Goal: Feedback & Contribution: Submit feedback/report problem

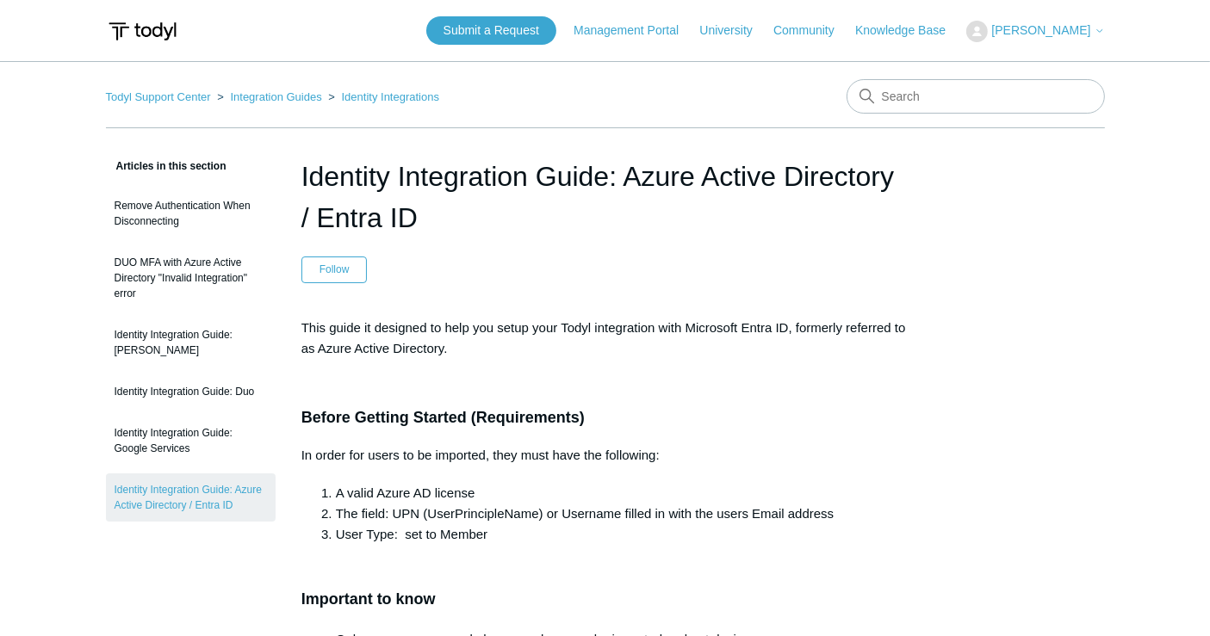
click at [1035, 33] on span "[PERSON_NAME]" at bounding box center [1040, 30] width 99 height 14
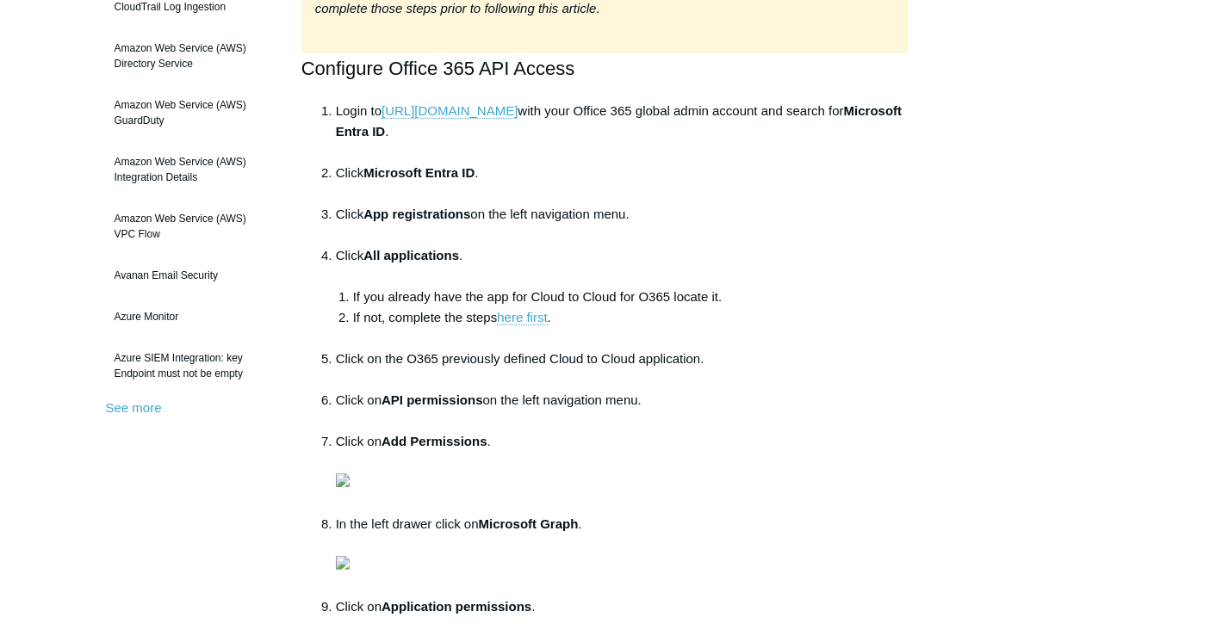
scroll to position [287, 0]
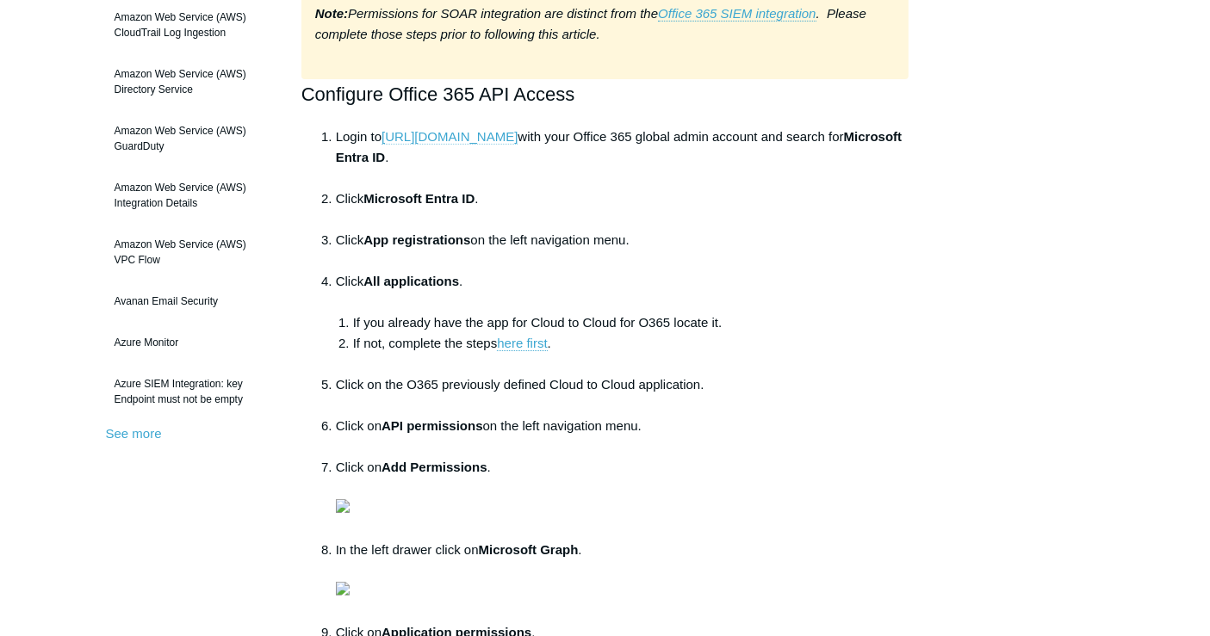
drag, startPoint x: 520, startPoint y: 137, endPoint x: 387, endPoint y: 130, distance: 133.6
click at [387, 130] on li "Login to https://portal.azure.com with your Office 365 global admin account and…" at bounding box center [622, 158] width 573 height 62
copy link "https://portal.azure.com"
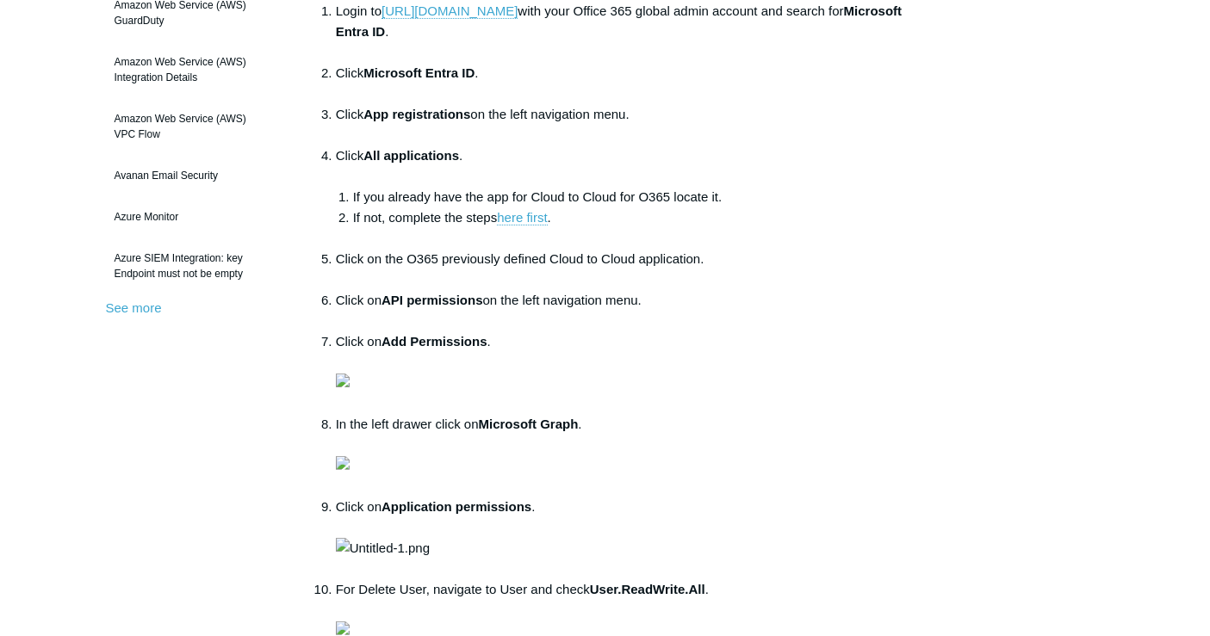
scroll to position [382, 0]
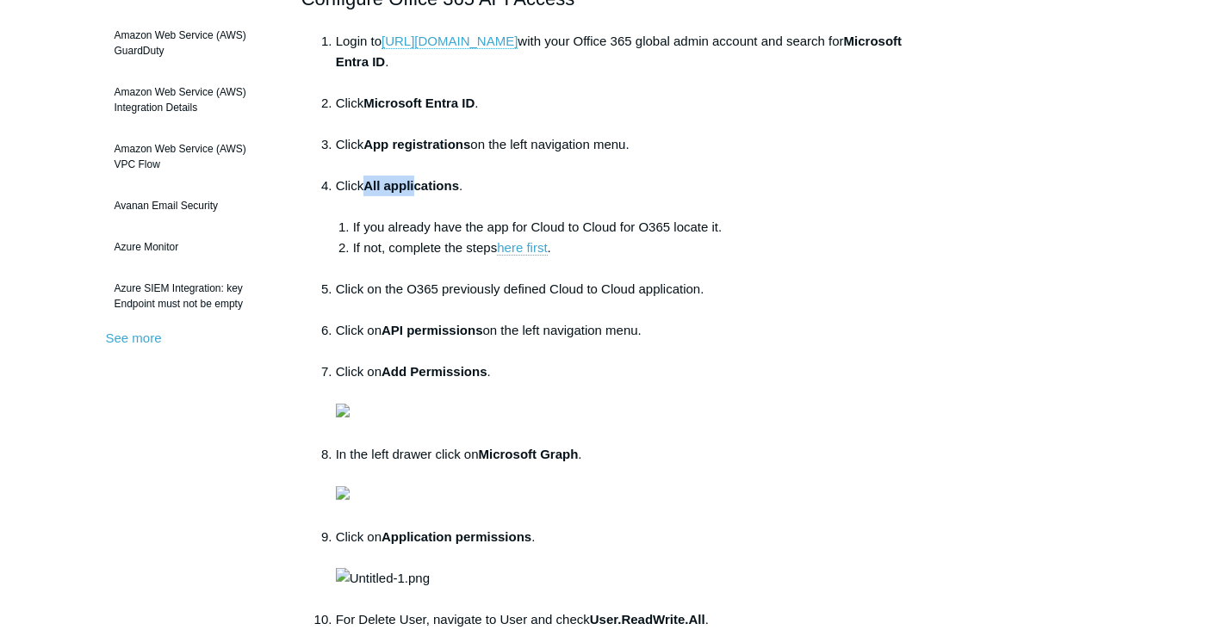
drag, startPoint x: 369, startPoint y: 183, endPoint x: 419, endPoint y: 183, distance: 49.9
click at [419, 183] on strong "All applications" at bounding box center [411, 185] width 96 height 15
drag, startPoint x: 370, startPoint y: 141, endPoint x: 472, endPoint y: 144, distance: 101.6
click at [470, 144] on strong "App registrations" at bounding box center [416, 144] width 107 height 15
copy strong "App registrations"
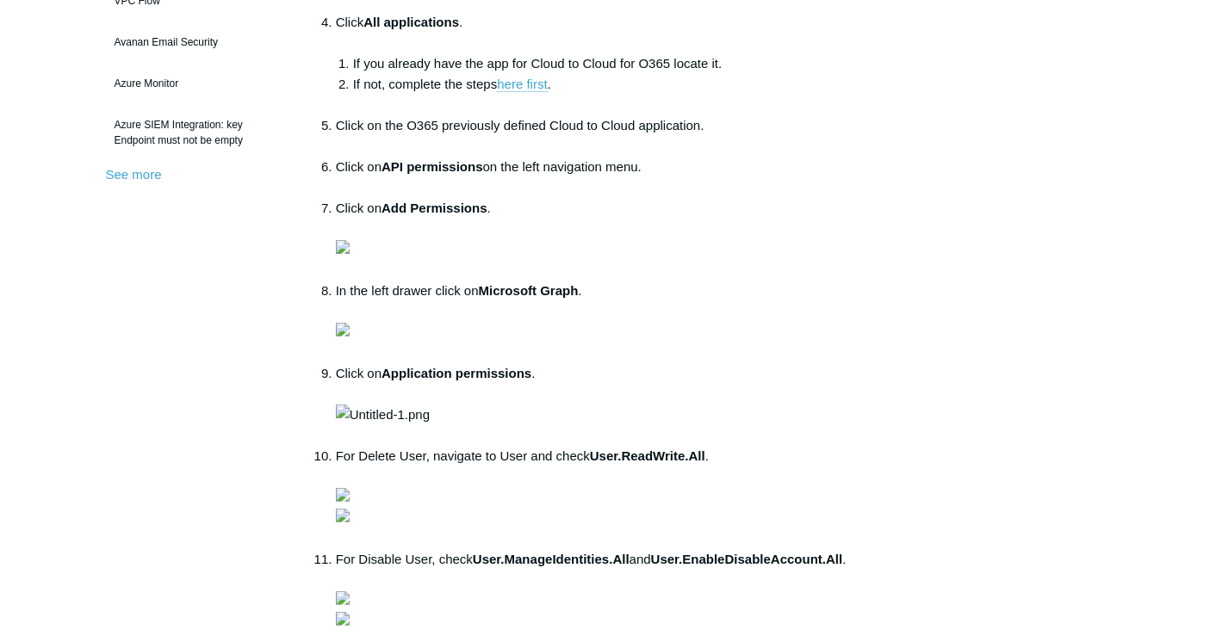
scroll to position [573, 0]
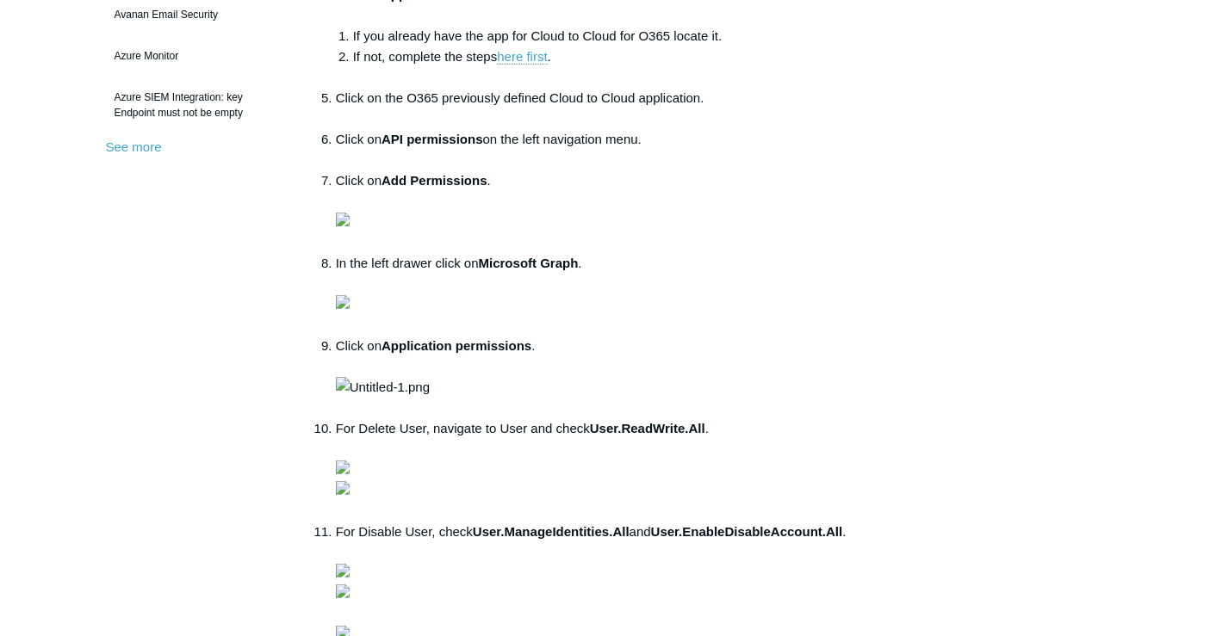
click at [350, 226] on img at bounding box center [343, 220] width 14 height 14
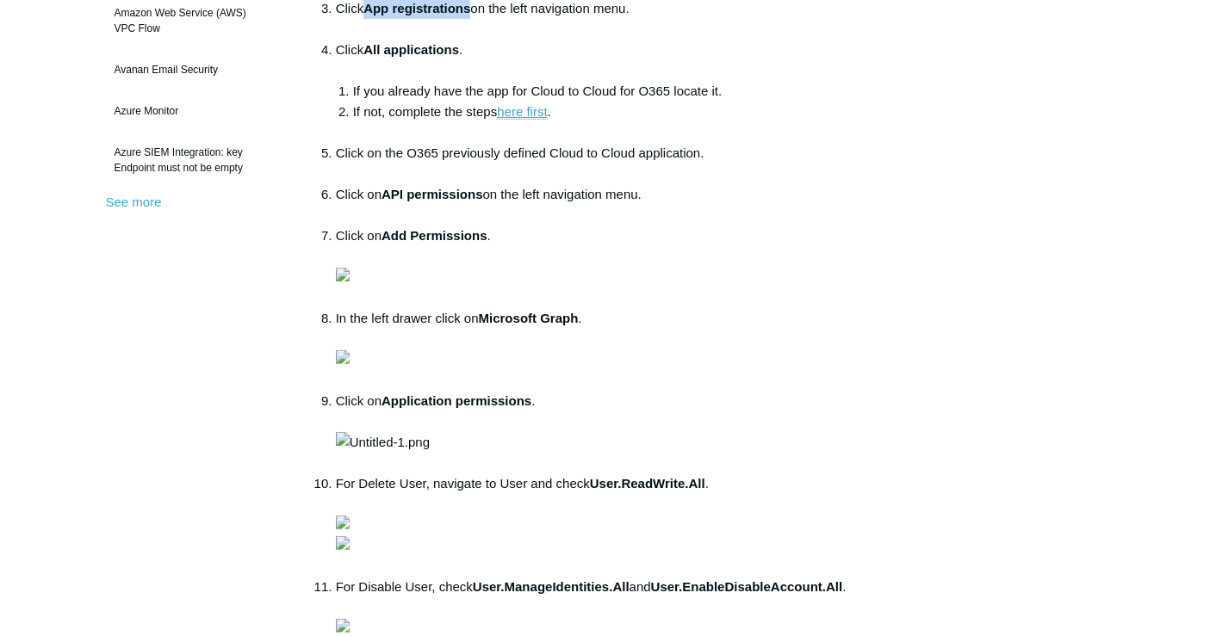
scroll to position [382, 0]
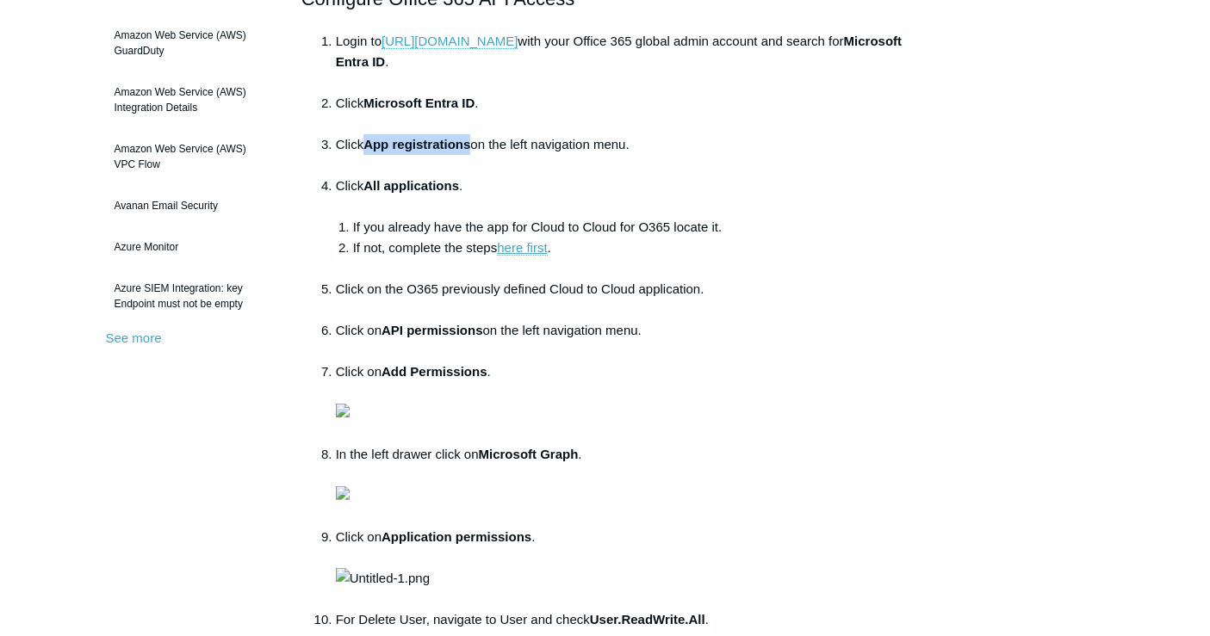
copy strong "App registrations"
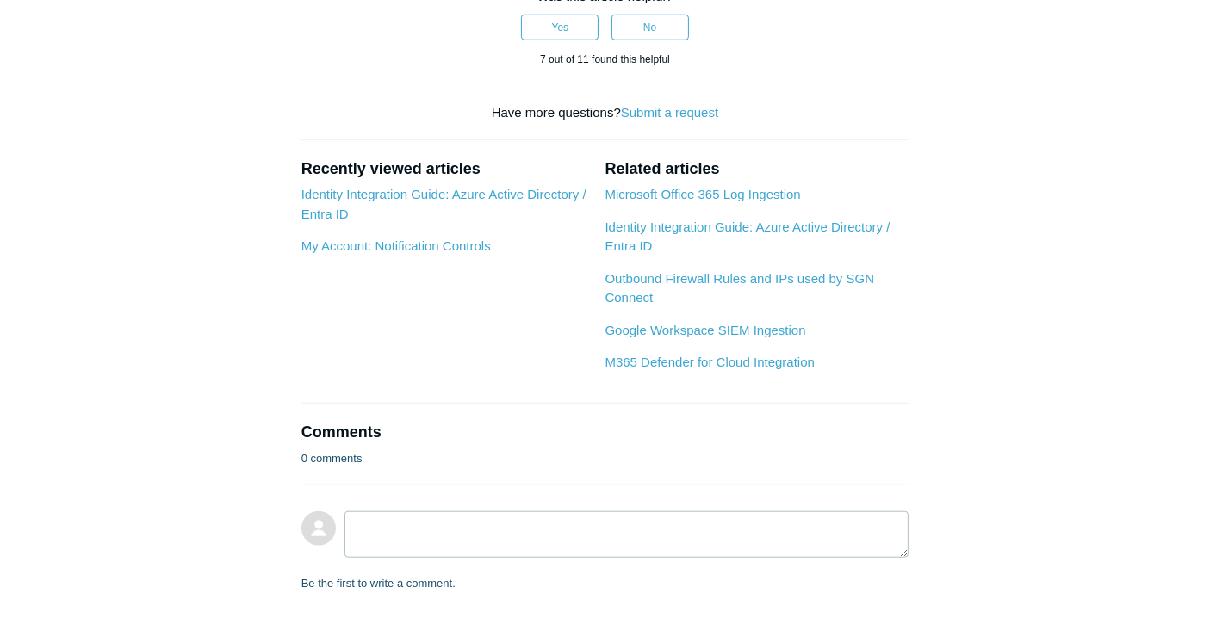
scroll to position [1339, 0]
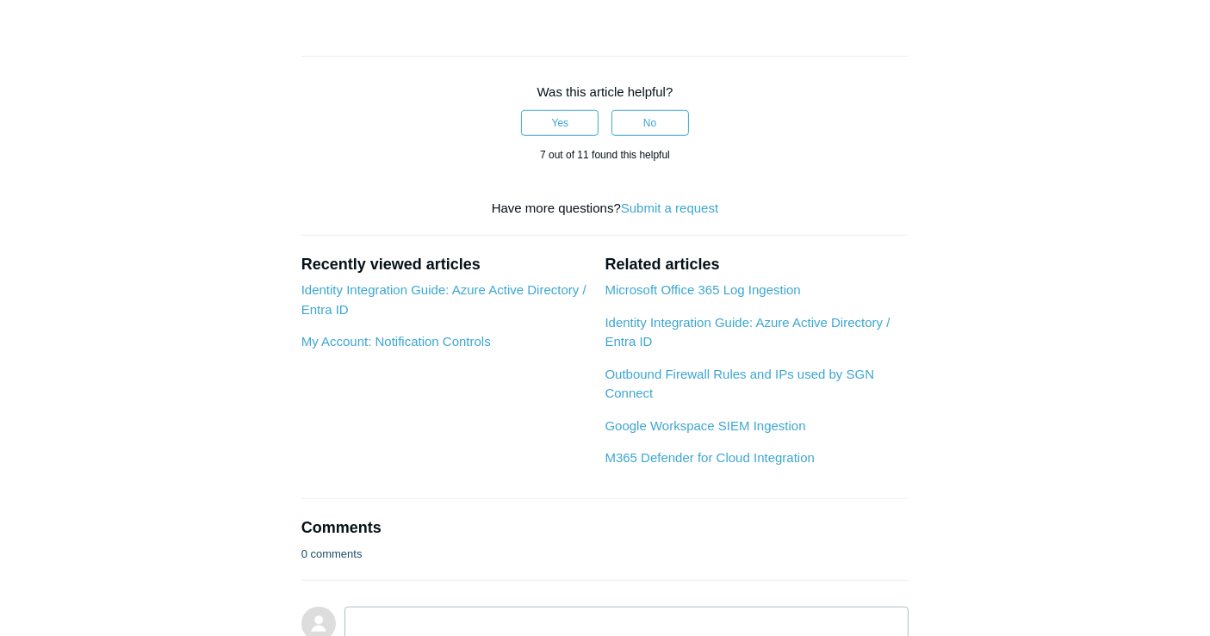
drag, startPoint x: 705, startPoint y: 276, endPoint x: 696, endPoint y: 276, distance: 9.5
drag, startPoint x: 735, startPoint y: 279, endPoint x: 614, endPoint y: 279, distance: 121.4
drag, startPoint x: 593, startPoint y: 276, endPoint x: 706, endPoint y: 275, distance: 112.8
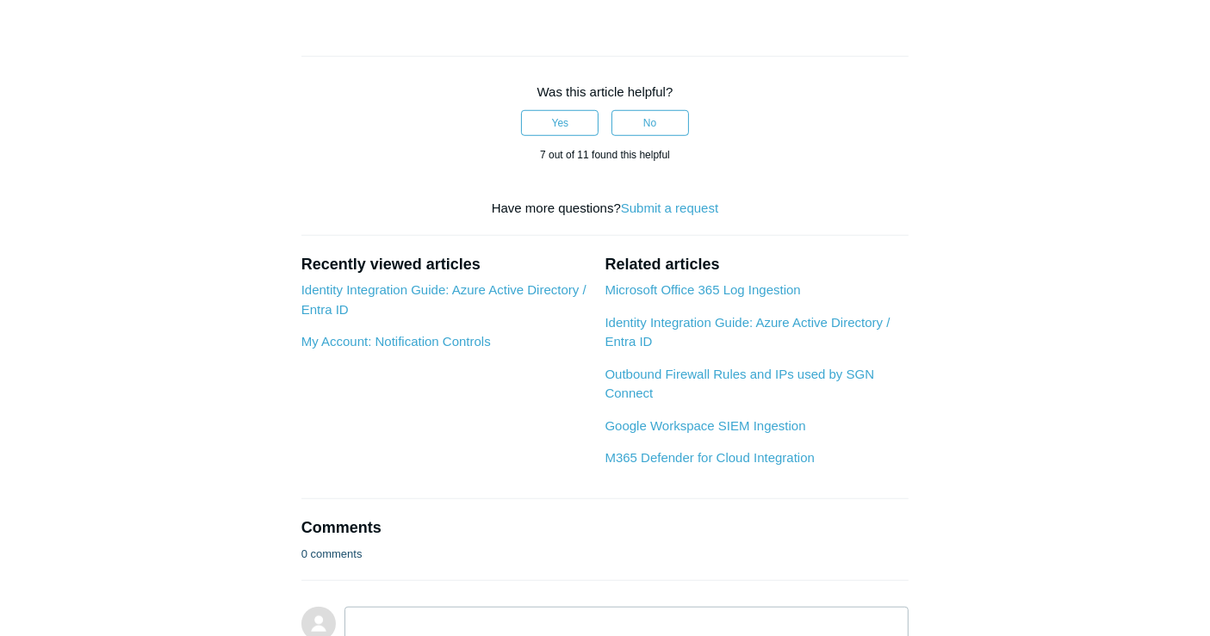
copy strong "User.ReadWrite.All"
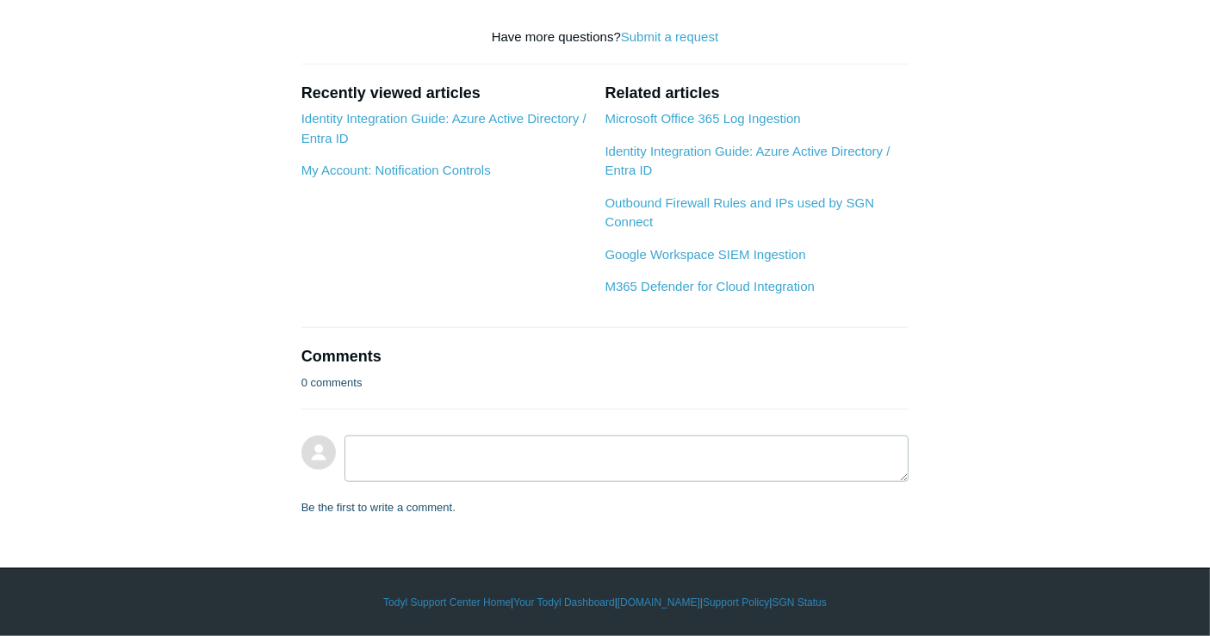
scroll to position [1625, 0]
drag, startPoint x: 632, startPoint y: 451, endPoint x: 480, endPoint y: 449, distance: 152.4
copy strong "User.ManageIdentities.All"
drag, startPoint x: 664, startPoint y: 451, endPoint x: 853, endPoint y: 449, distance: 189.4
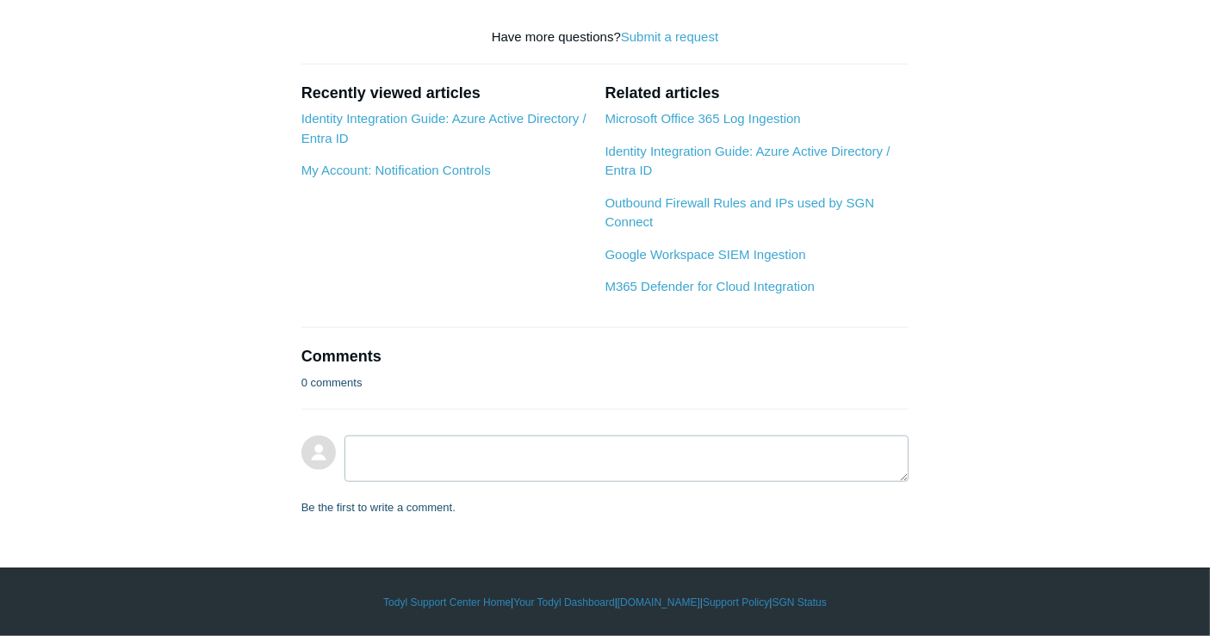
copy strong "User.EnableDisableAccount.All"
drag, startPoint x: 497, startPoint y: 393, endPoint x: 638, endPoint y: 397, distance: 141.2
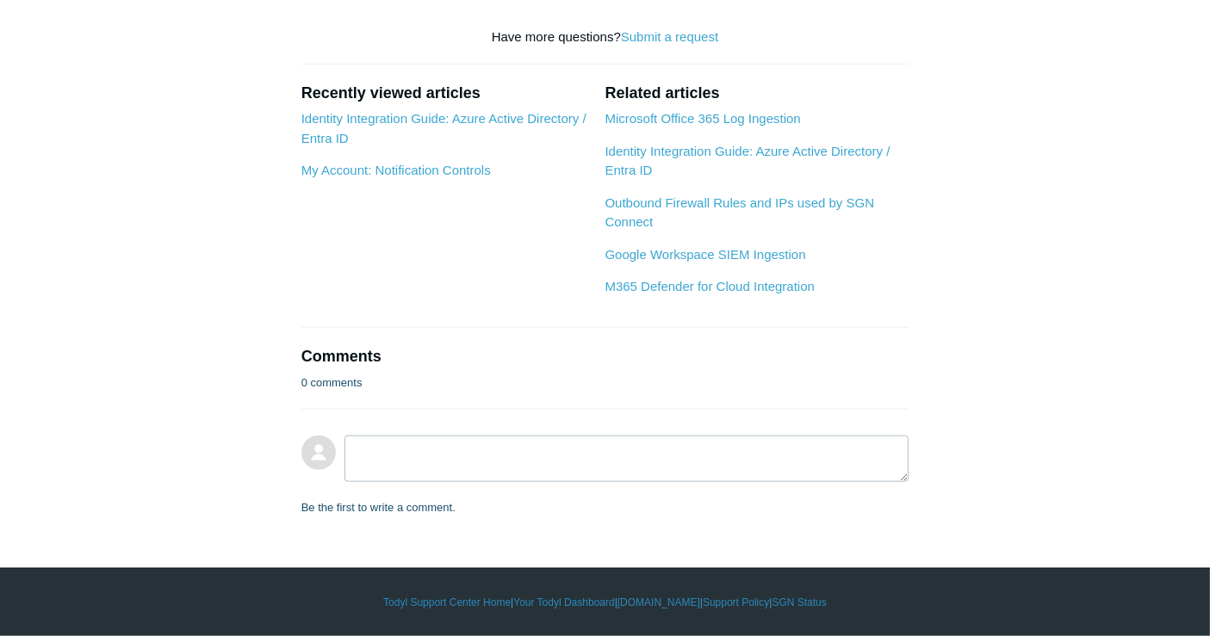
copy span "Directory.ReadWrite.All"
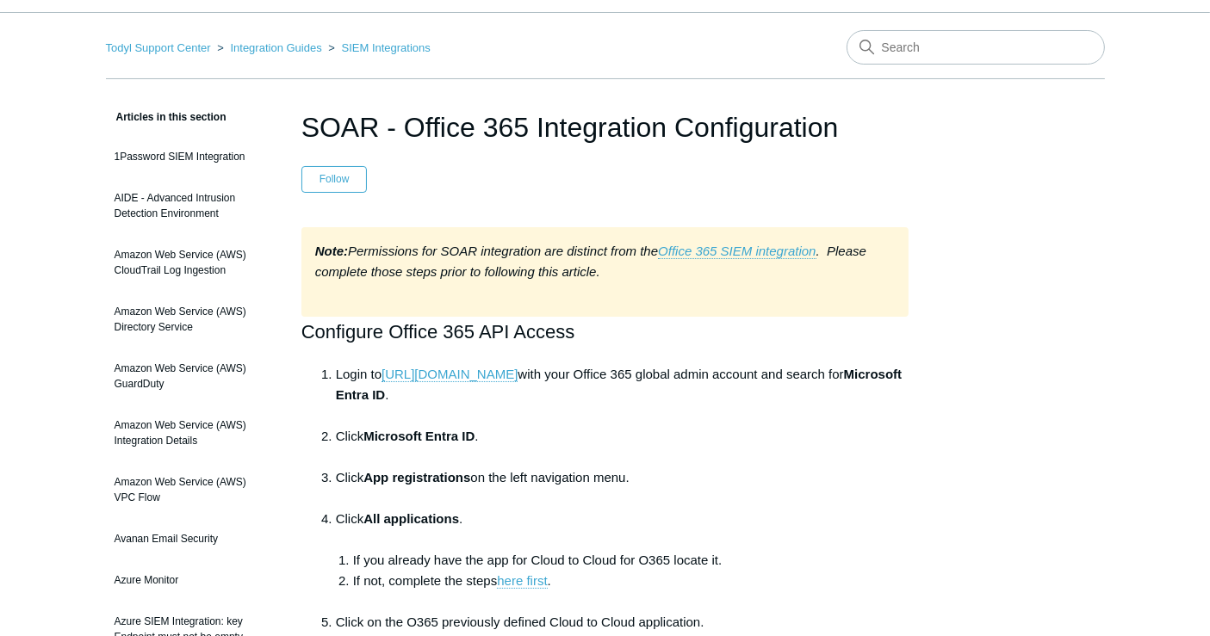
scroll to position [0, 0]
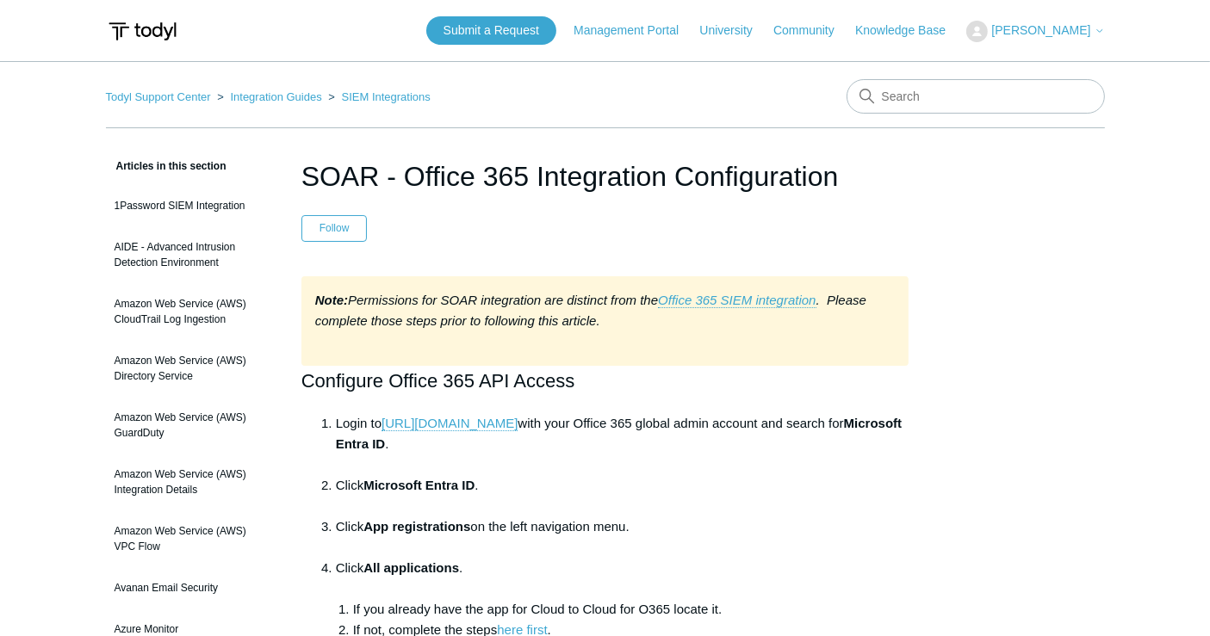
click at [542, 47] on header "Submit a Request Management Portal University Community Knowledge Base Sumit Sh…" at bounding box center [605, 30] width 999 height 61
click at [541, 35] on link "Submit a Request" at bounding box center [491, 30] width 130 height 28
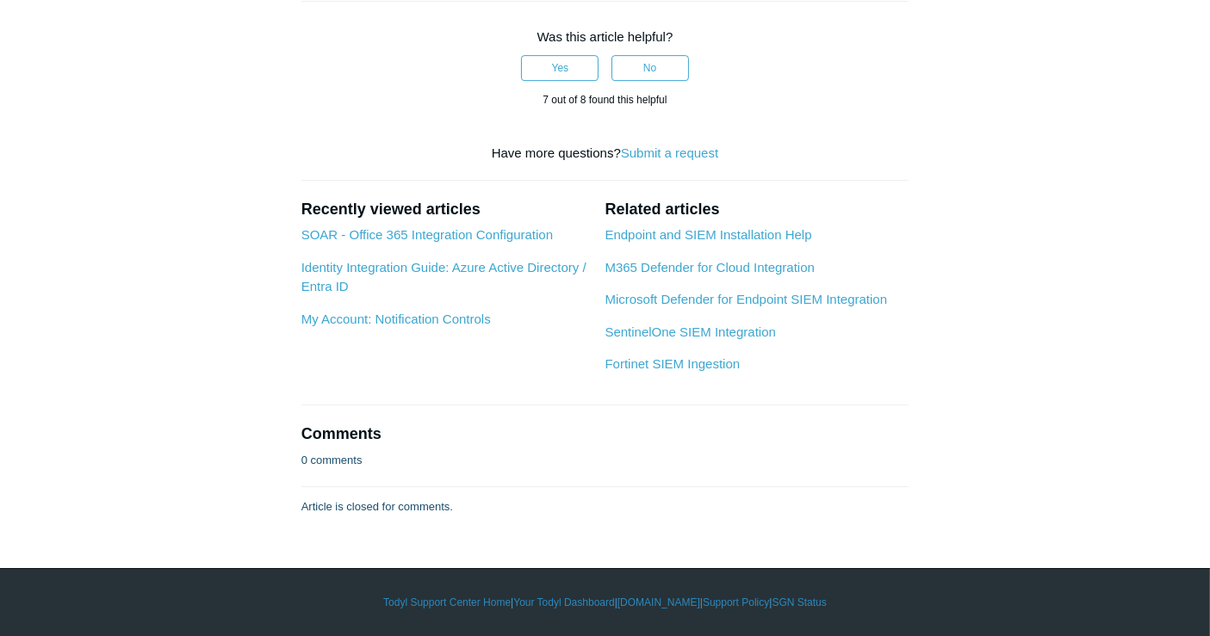
scroll to position [7557, 0]
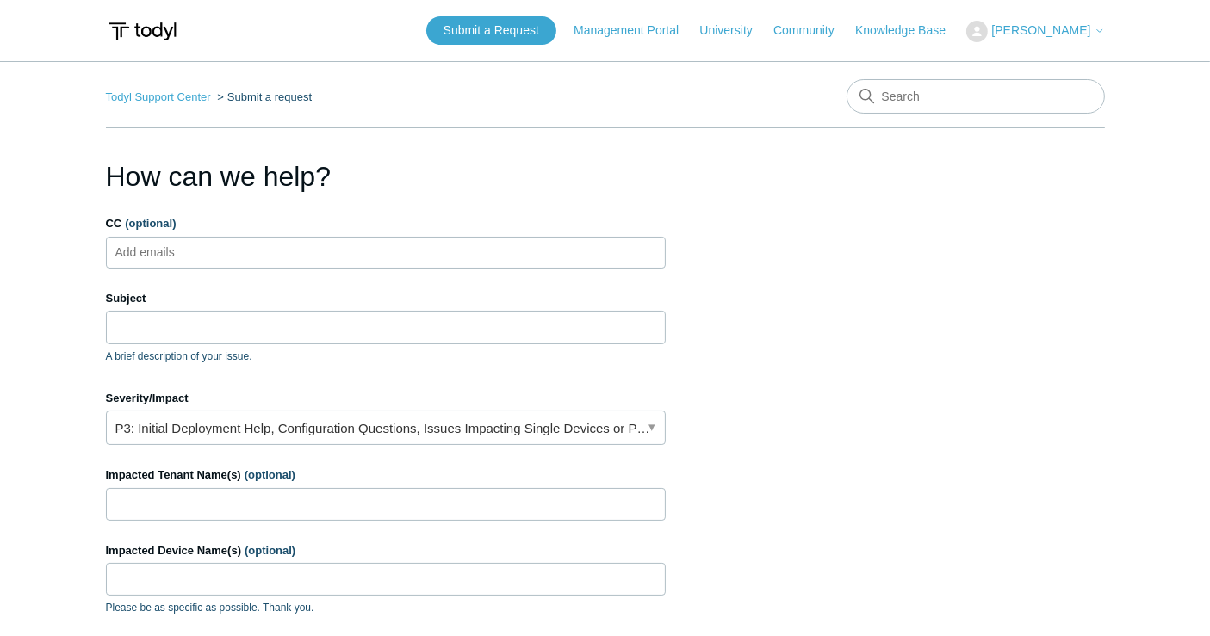
click at [308, 244] on ul "Add emails" at bounding box center [386, 253] width 560 height 32
type input "sshukla"
click at [228, 331] on input "Subject" at bounding box center [386, 327] width 560 height 33
click at [1025, 334] on section "How can we help? CC (optional) sshukla Subject A brief description of your issu…" at bounding box center [605, 552] width 999 height 793
click at [252, 319] on input "Subject" at bounding box center [386, 327] width 560 height 33
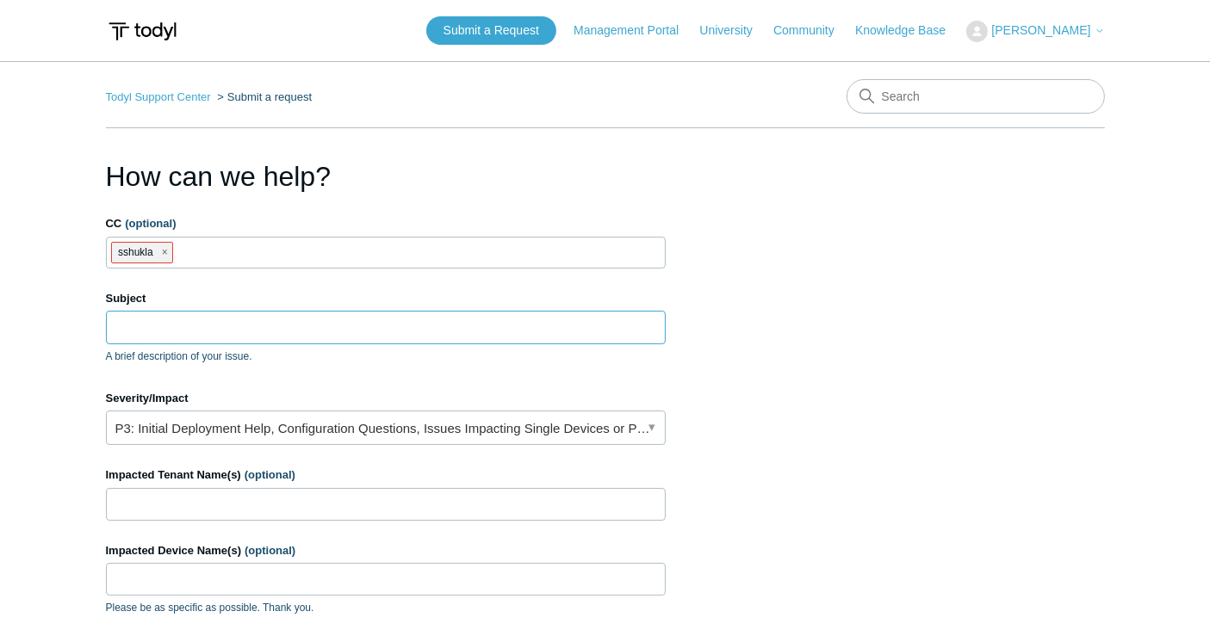
paste input "Acts360-internal Microsoft Defender for Endpoint Cloud-to-Cloud Insufficient Pe…"
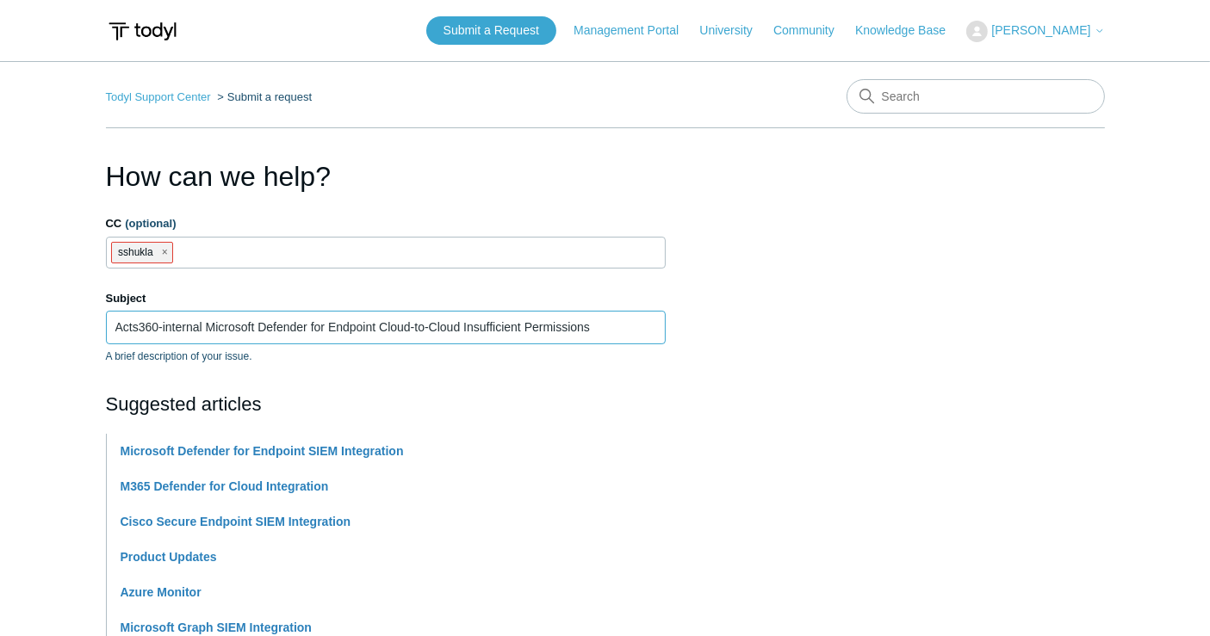
click at [205, 325] on input "Acts360-internal Microsoft Defender for Endpoint Cloud-to-Cloud Insufficient Pe…" at bounding box center [386, 327] width 560 height 33
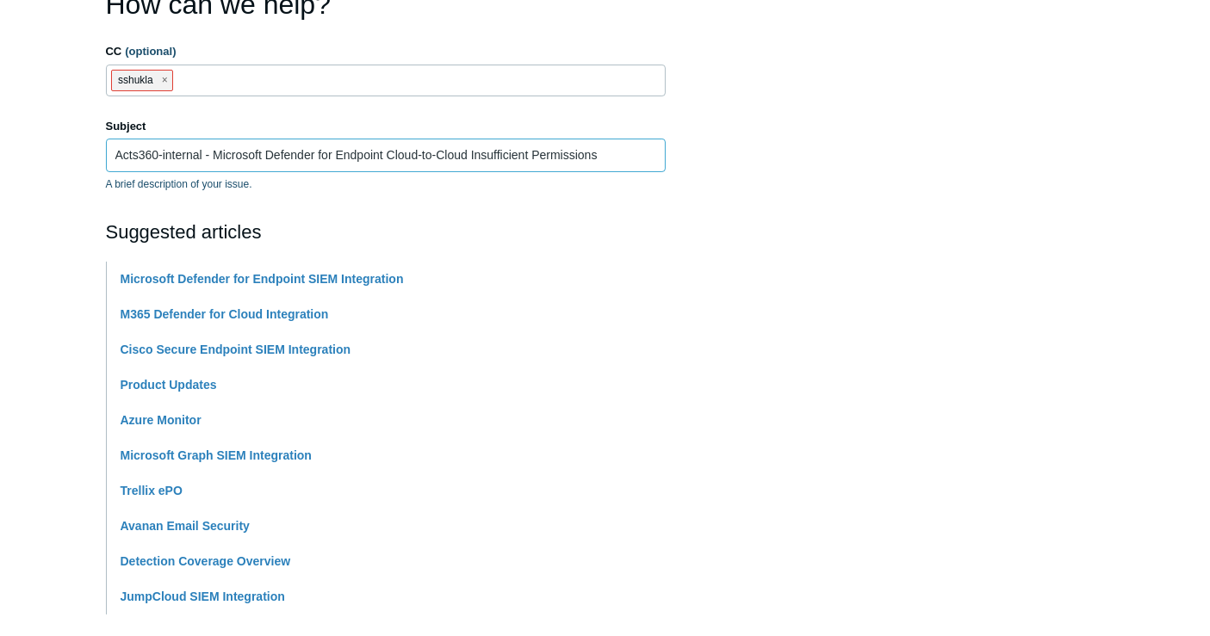
scroll to position [191, 0]
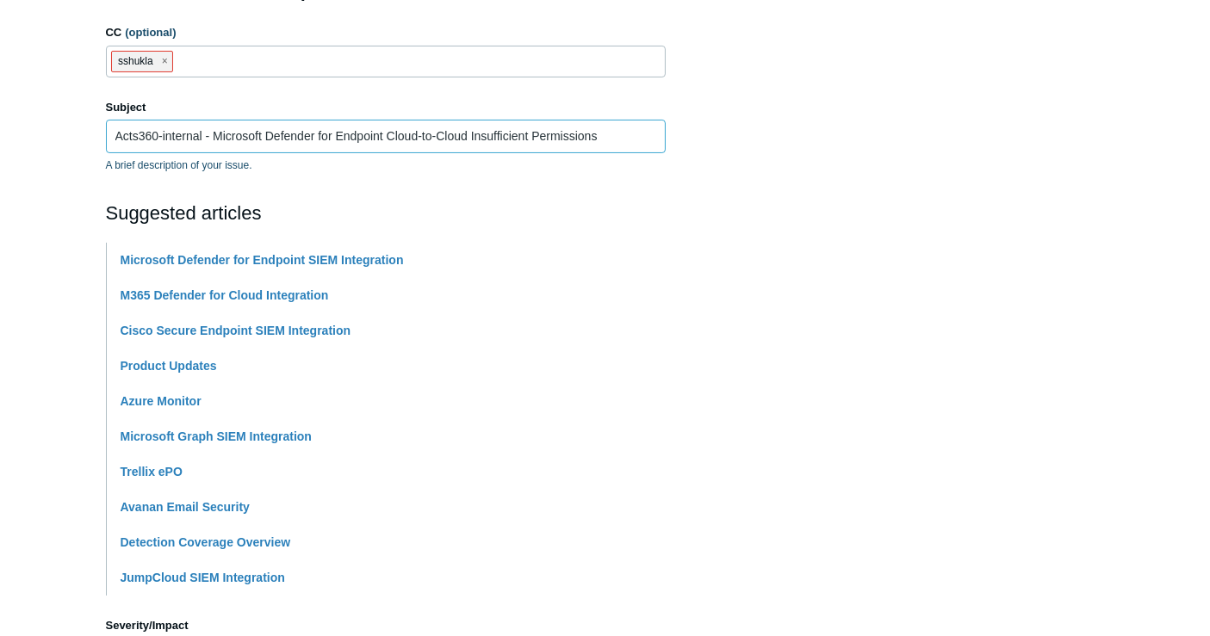
type input "Acts360-internal - Microsoft Defender for Endpoint Cloud-to-Cloud Insufficient …"
click at [974, 279] on section "How can we help? CC (optional) sshukla Subject Acts360-internal - Microsoft Def…" at bounding box center [605, 570] width 999 height 1211
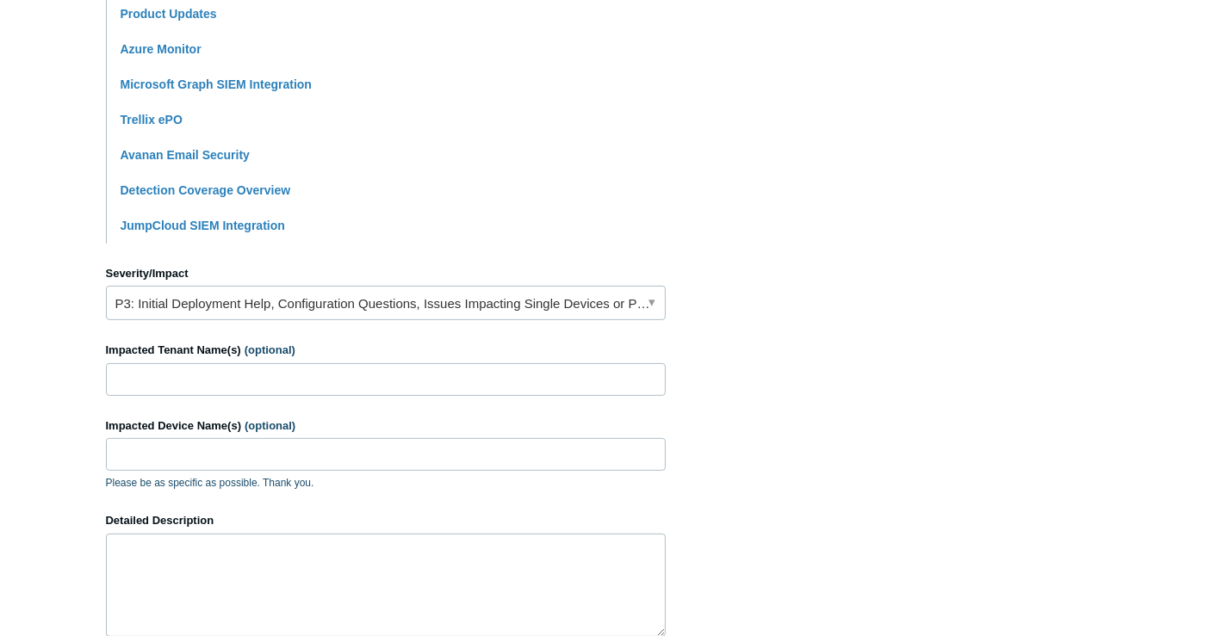
scroll to position [573, 0]
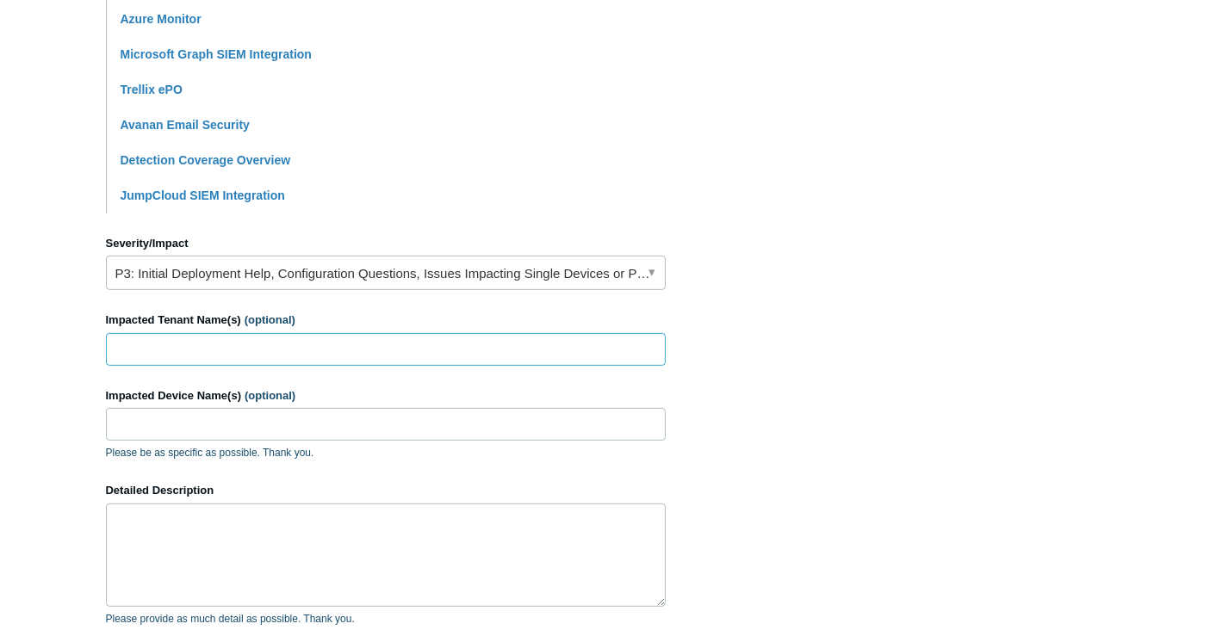
click at [241, 350] on input "Impacted Tenant Name(s) (optional)" at bounding box center [386, 349] width 560 height 33
type input "ACTS360"
click at [215, 424] on input "Impacted Device Name(s) (optional)" at bounding box center [386, 424] width 560 height 33
click at [207, 520] on textarea "Detailed Description" at bounding box center [386, 555] width 560 height 103
paste textarea "Acts360-internal Microsoft Defender for Endpoint Cloud-to-Cloud Insufficient Pe…"
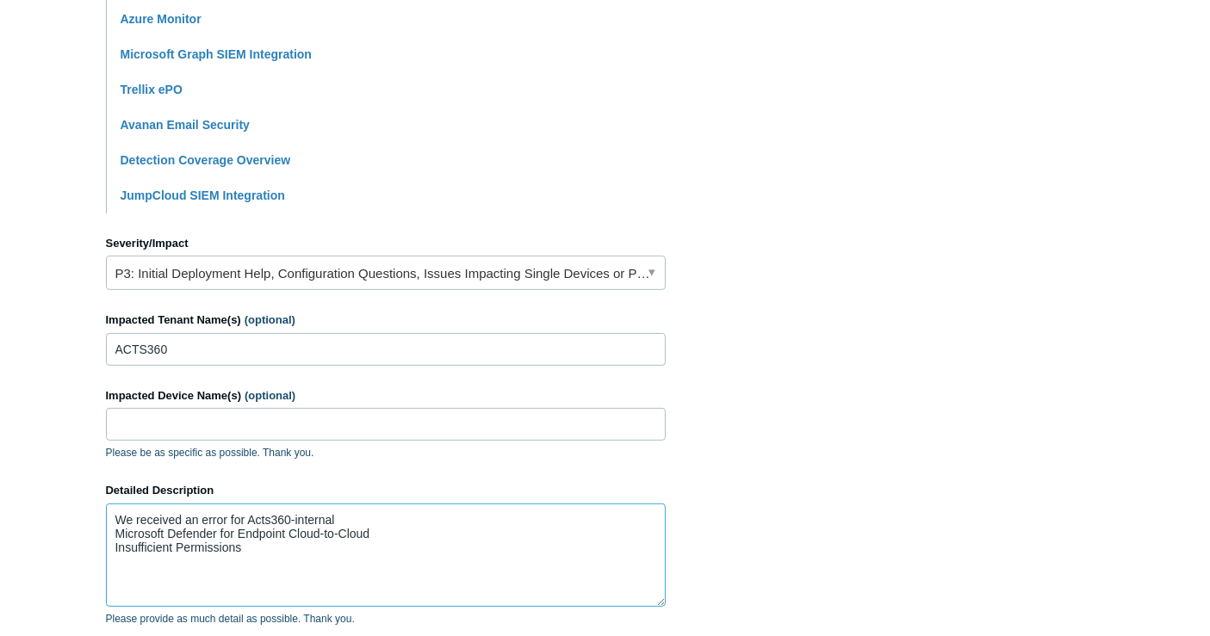
click at [116, 528] on textarea "We received an error for Acts360-internal Microsoft Defender for Endpoint Cloud…" at bounding box center [386, 555] width 560 height 103
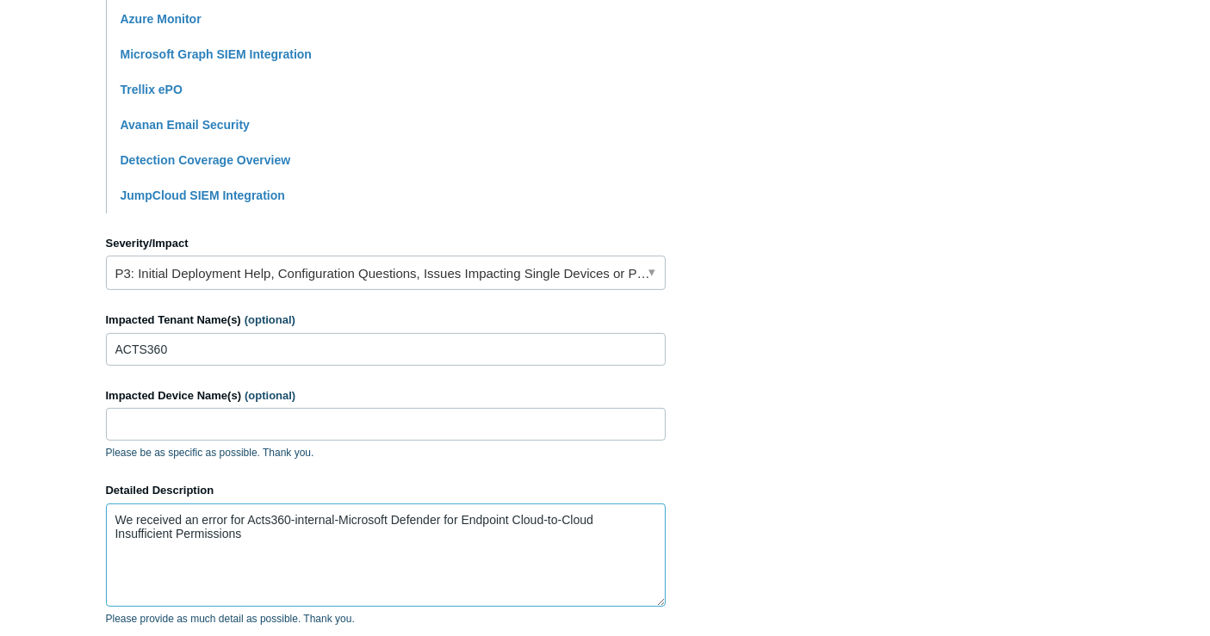
click at [244, 513] on textarea "We received an error for Acts360-internal-Microsoft Defender for Endpoint Cloud…" at bounding box center [386, 555] width 560 height 103
click at [251, 536] on textarea "We received an error for-- Acts360-internal-Microsoft Defender for Endpoint Clo…" at bounding box center [386, 555] width 560 height 103
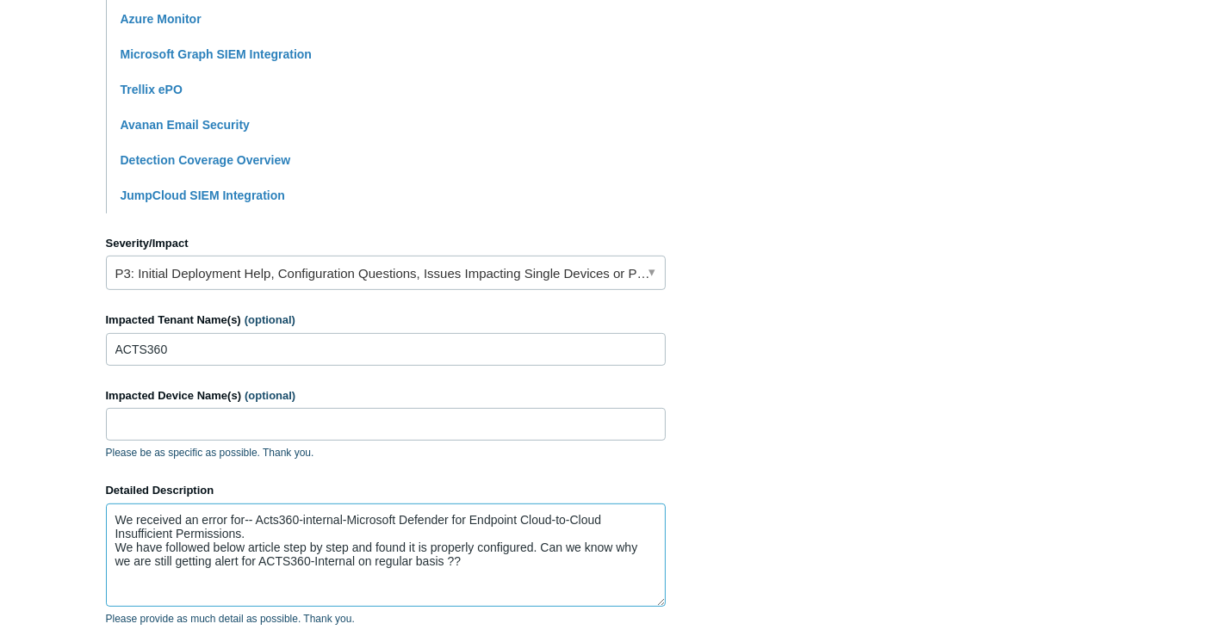
paste textarea "https://support.todyl.com/hc/en-us/articles/28485733513235-SOAR-Office-365-Inte…"
click at [498, 557] on textarea "We received an error for-- Acts360-internal-Microsoft Defender for Endpoint Clo…" at bounding box center [386, 555] width 560 height 103
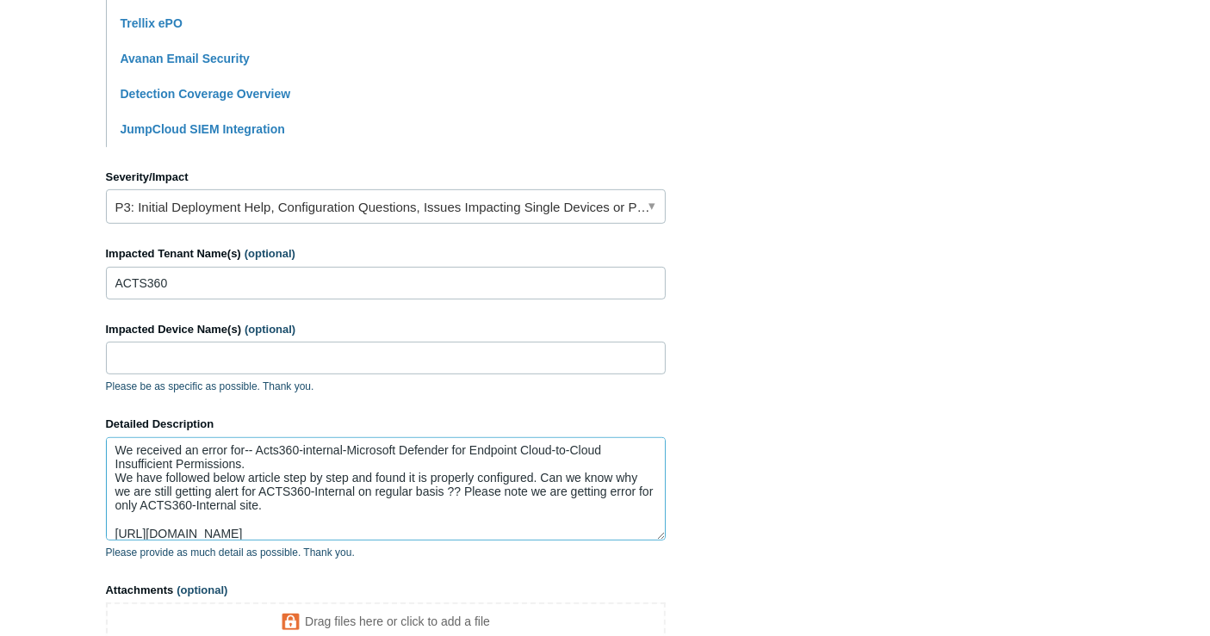
scroll to position [765, 0]
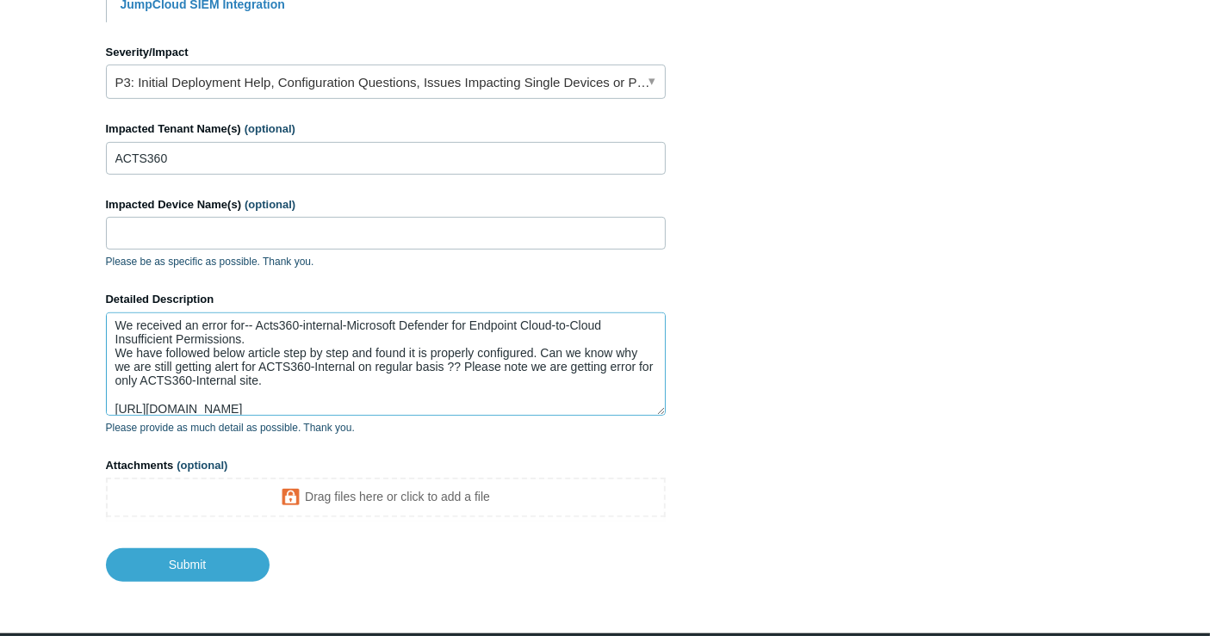
click at [116, 406] on textarea "We received an error for-- Acts360-internal-Microsoft Defender for Endpoint Clo…" at bounding box center [386, 364] width 560 height 103
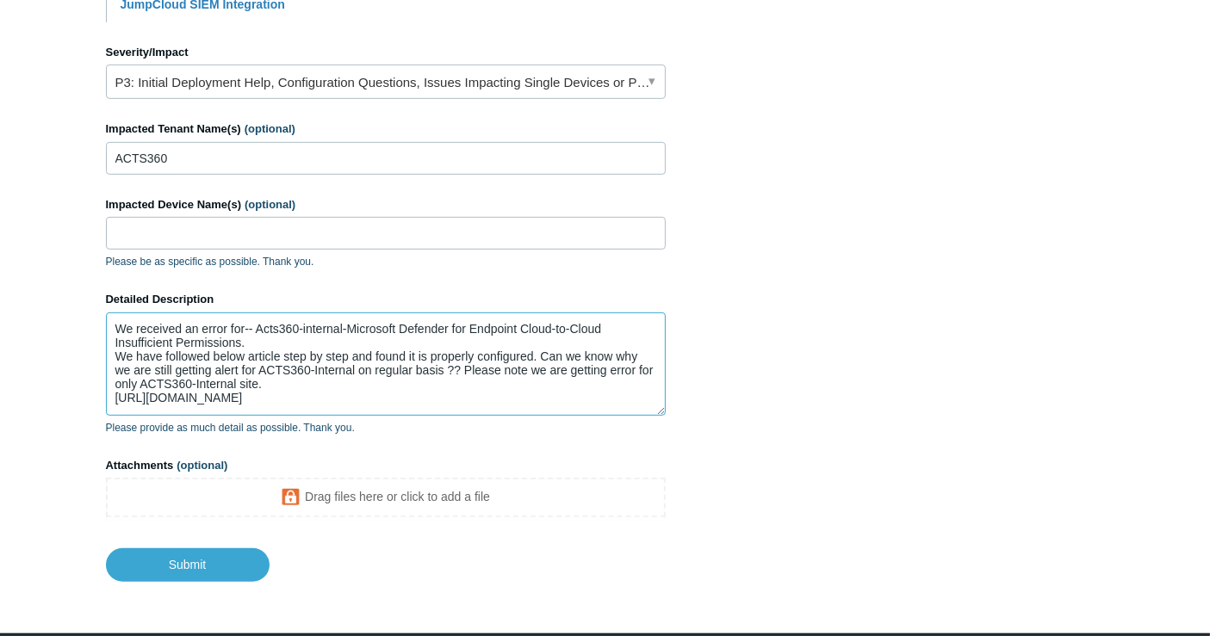
scroll to position [12, 0]
click at [313, 368] on textarea "We received an error for-- Acts360-internal-Microsoft Defender for Endpoint Clo…" at bounding box center [386, 364] width 560 height 103
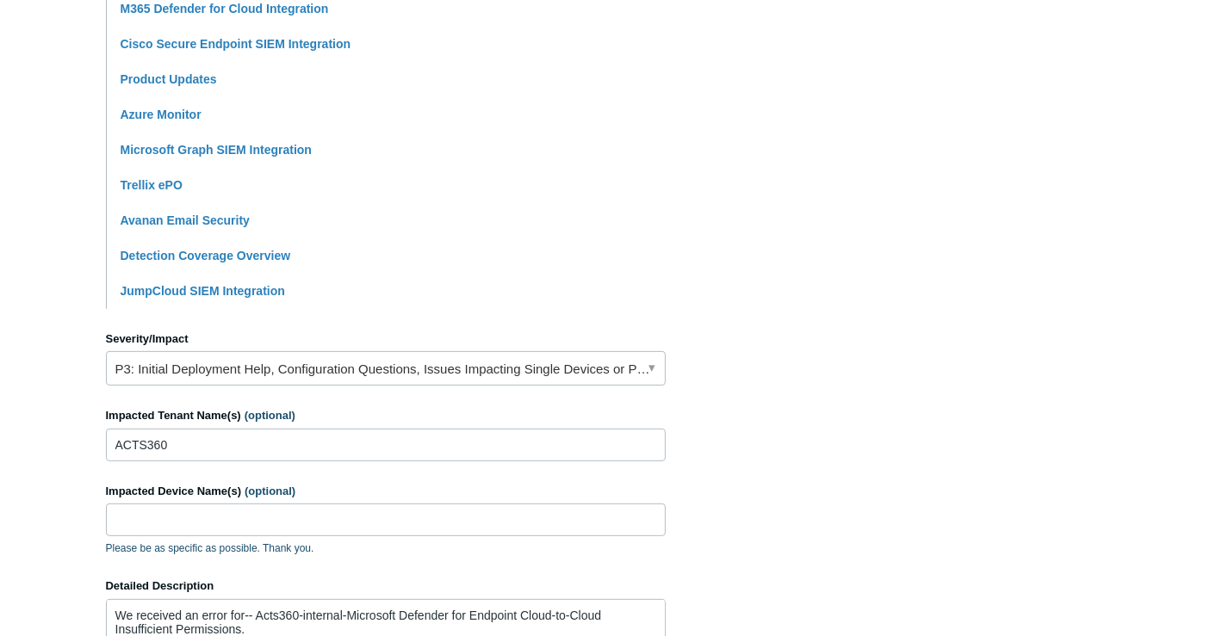
scroll to position [856, 0]
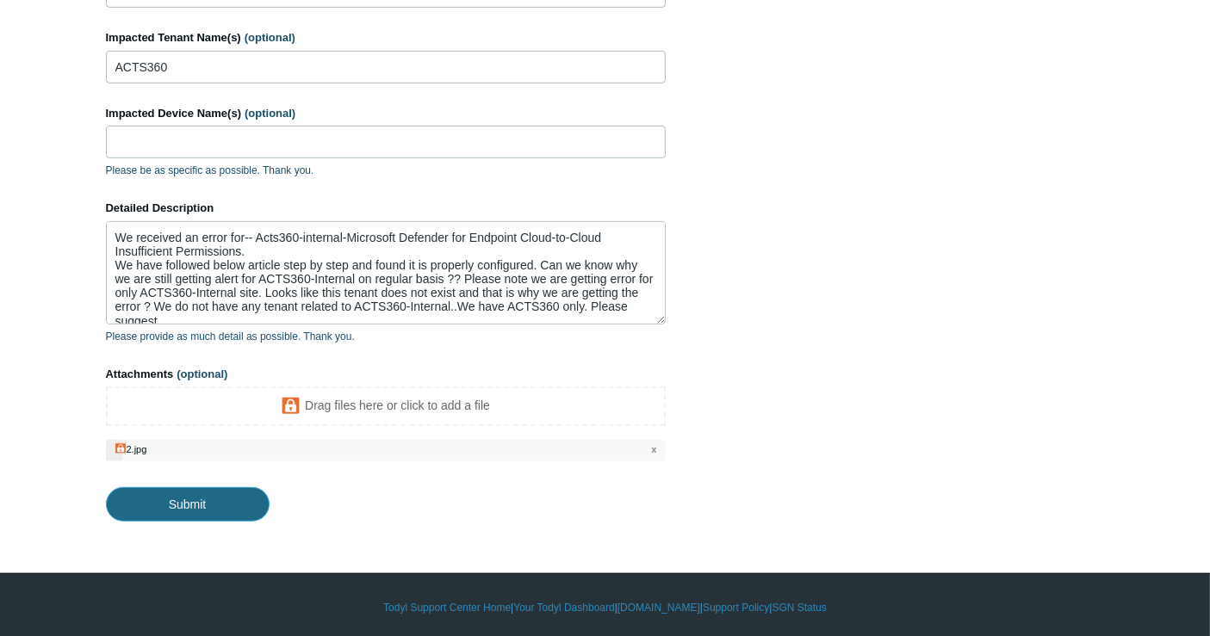
click at [184, 500] on input "Submit" at bounding box center [188, 504] width 164 height 34
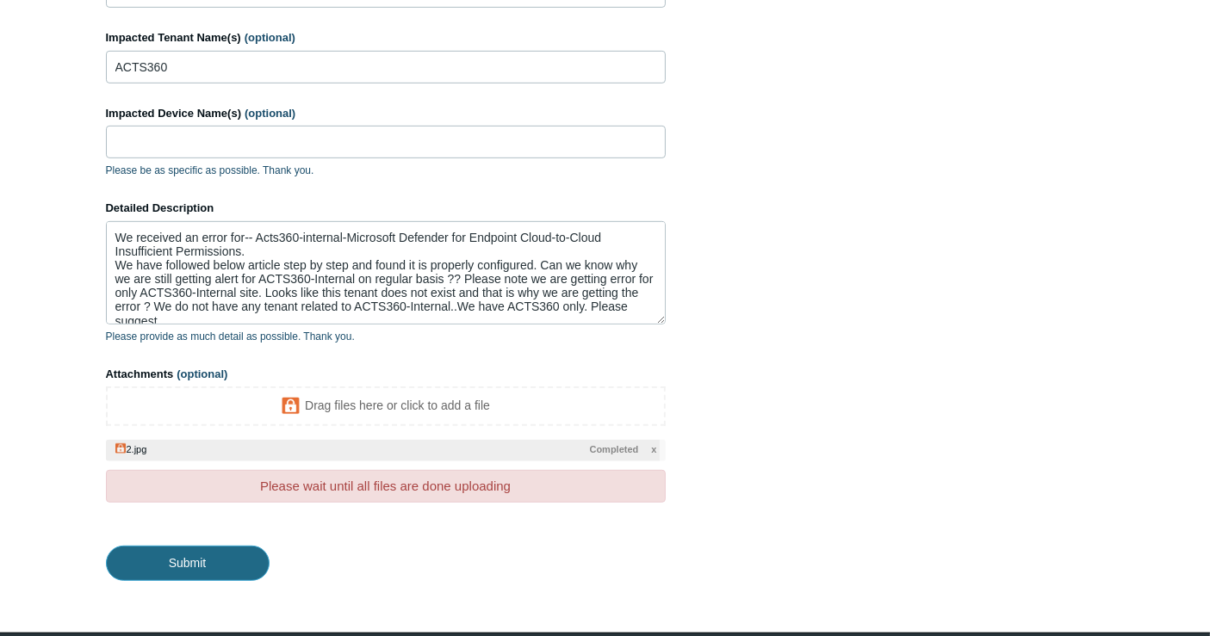
click at [204, 564] on input "Submit" at bounding box center [188, 563] width 164 height 34
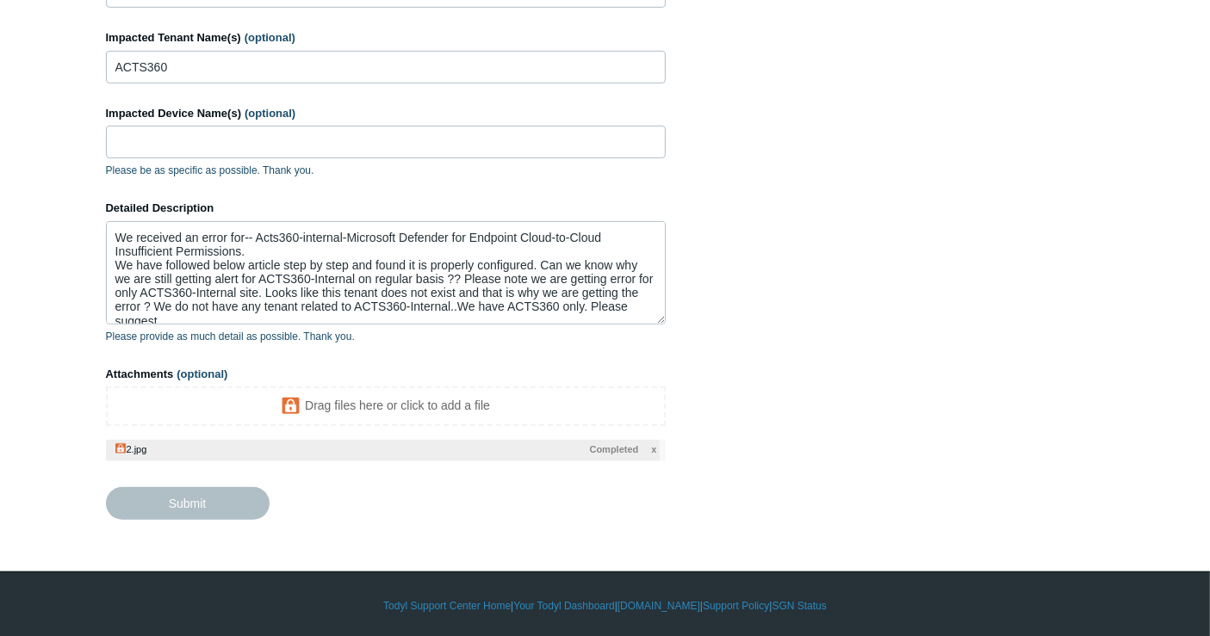
type textarea "We received an error for-- Acts360-internal-Microsoft Defender for Endpoint Clo…"
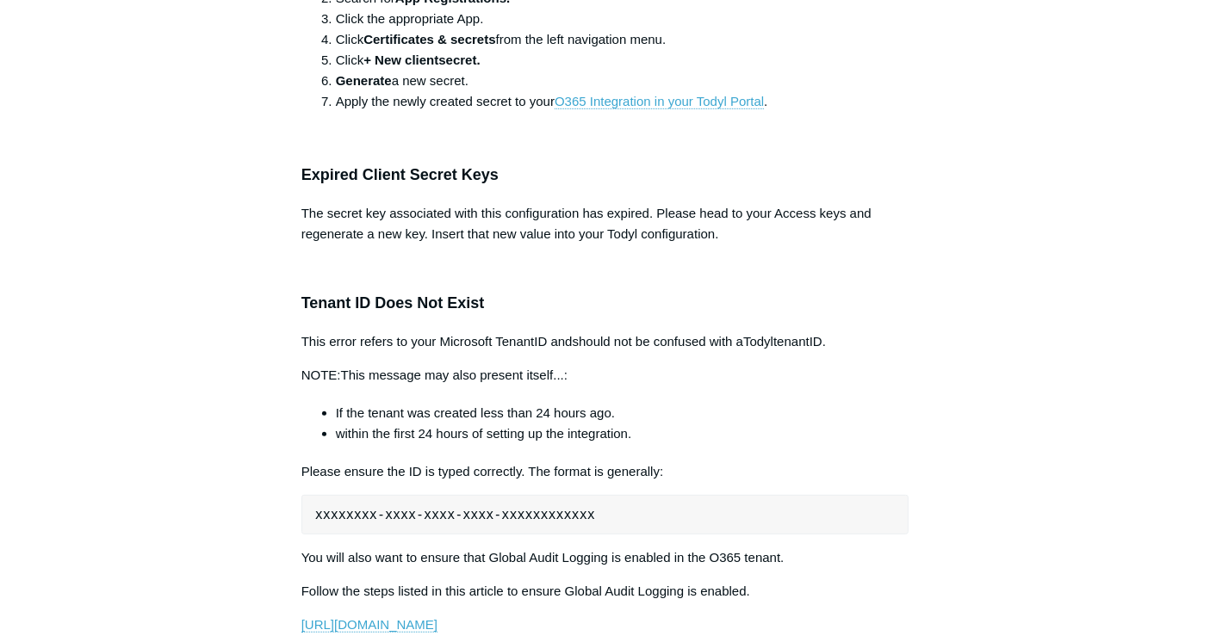
scroll to position [1052, 0]
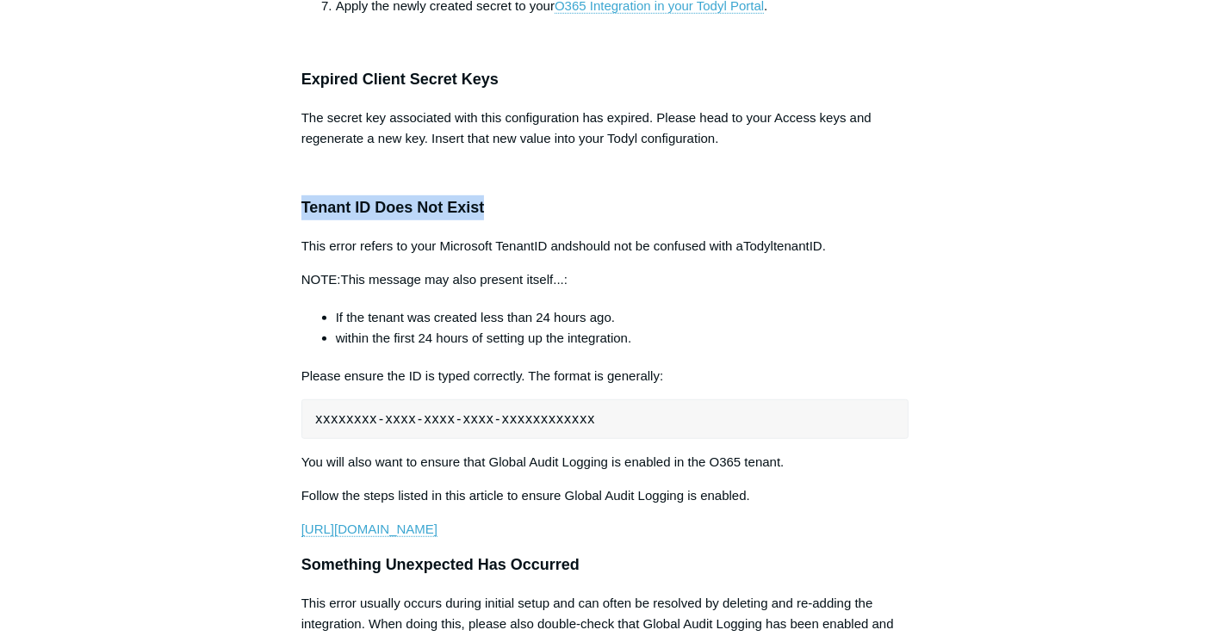
drag, startPoint x: 295, startPoint y: 205, endPoint x: 486, endPoint y: 210, distance: 191.2
copy h3 "Tenant ID Does Not Exist"
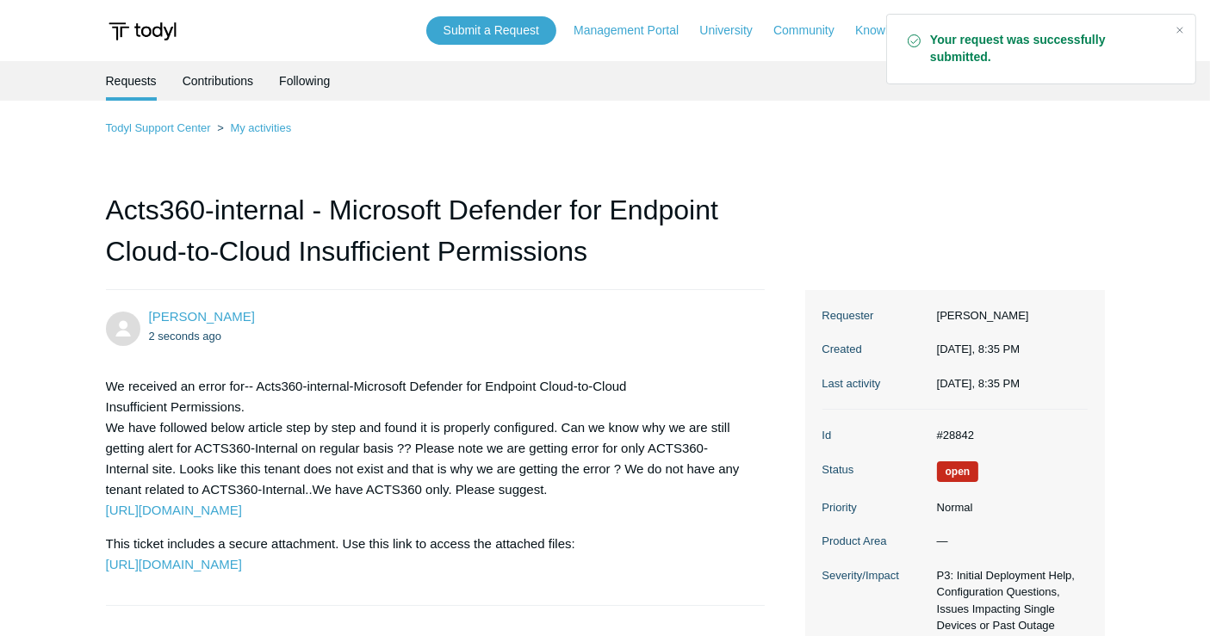
click at [1186, 43] on div "Your request was successfully submitted." at bounding box center [1041, 49] width 310 height 71
drag, startPoint x: 821, startPoint y: 432, endPoint x: 969, endPoint y: 431, distance: 147.2
click at [969, 431] on dl "Id #28842 Status Open Priority Normal Product Area — Severity/Impact P3: Initia…" at bounding box center [954, 590] width 265 height 360
click at [969, 431] on dd "#28842" at bounding box center [1007, 435] width 159 height 17
click at [965, 430] on dd "#28842" at bounding box center [1007, 435] width 159 height 17
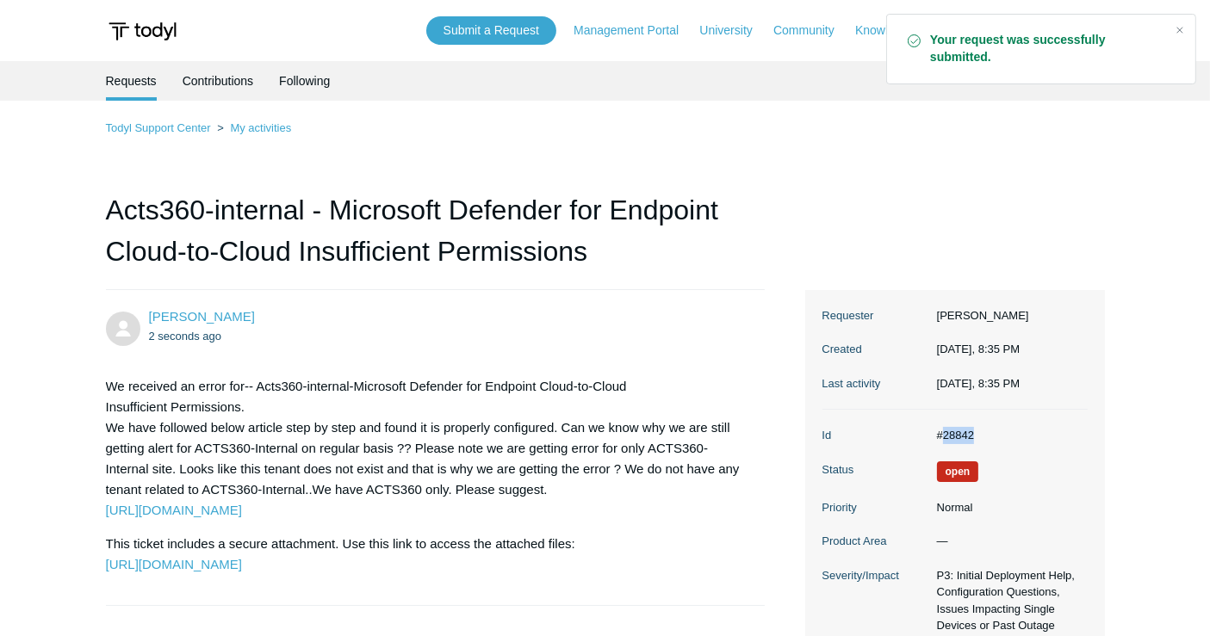
click at [964, 430] on dd "#28842" at bounding box center [1007, 435] width 159 height 17
copy dd "28842"
